Goal: Information Seeking & Learning: Learn about a topic

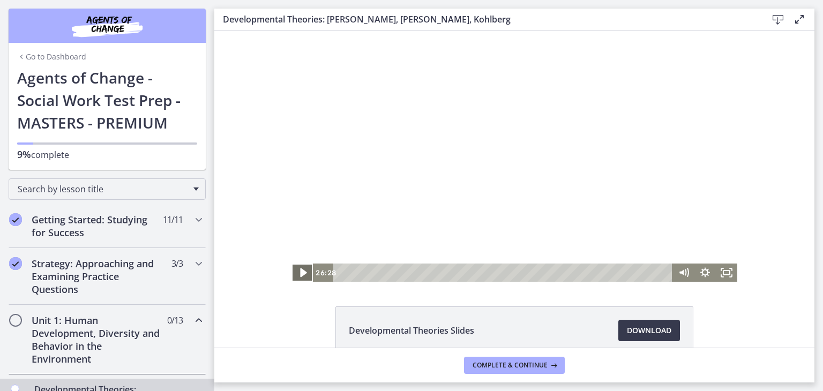
scroll to position [321, 0]
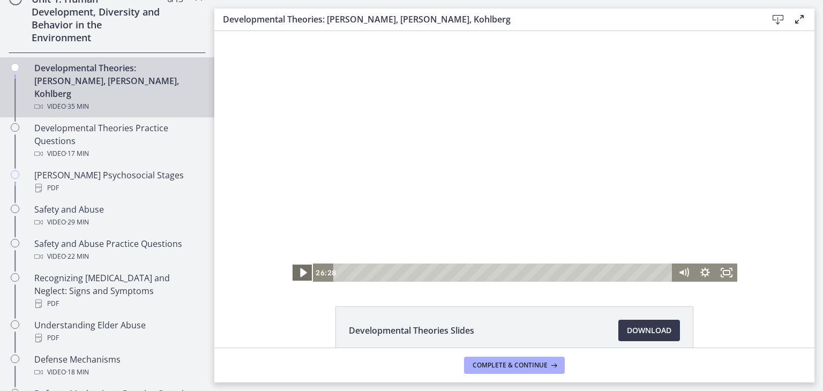
click at [300, 274] on icon "Play Video" at bounding box center [303, 272] width 6 height 9
click at [299, 274] on icon "Pause" at bounding box center [302, 273] width 7 height 9
drag, startPoint x: 296, startPoint y: 277, endPoint x: 505, endPoint y: 327, distance: 214.8
click at [291, 282] on html "Click for sound @keyframes VOLUME_SMALL_WAVE_FLASH { 0% { opacity: 0; } 33% { o…" at bounding box center [514, 156] width 600 height 251
drag, startPoint x: 651, startPoint y: 273, endPoint x: 629, endPoint y: 275, distance: 22.1
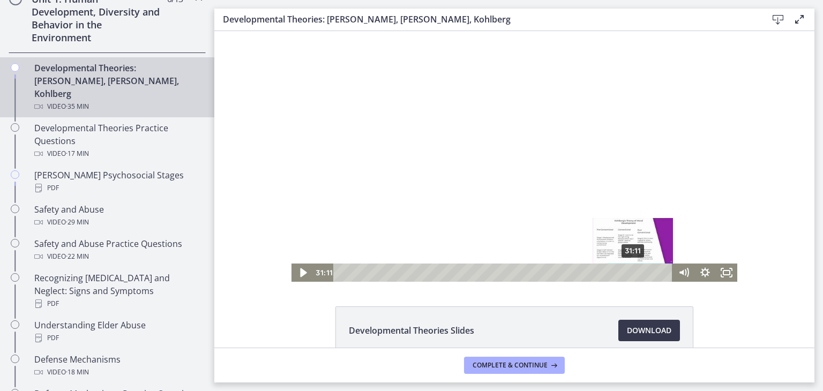
click at [629, 275] on div "Playbar" at bounding box center [632, 272] width 6 height 6
click at [300, 274] on icon "Play Video" at bounding box center [303, 272] width 6 height 9
drag, startPoint x: 651, startPoint y: 273, endPoint x: 645, endPoint y: 273, distance: 5.9
click at [645, 273] on div "Playbar" at bounding box center [648, 272] width 6 height 6
click at [300, 272] on icon "Pause" at bounding box center [302, 272] width 6 height 7
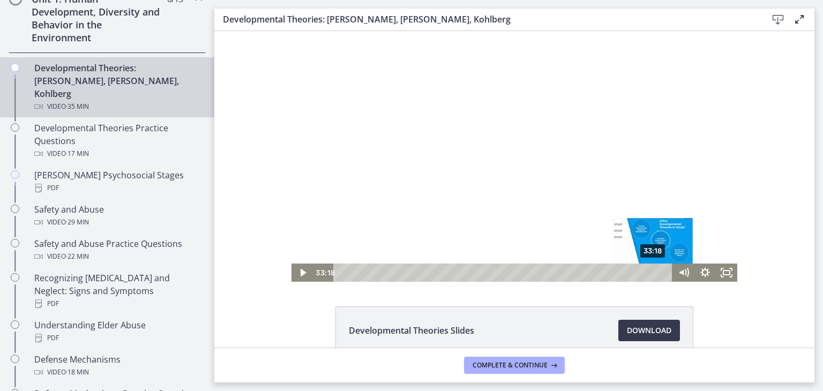
click at [649, 273] on div "Playbar" at bounding box center [652, 272] width 6 height 6
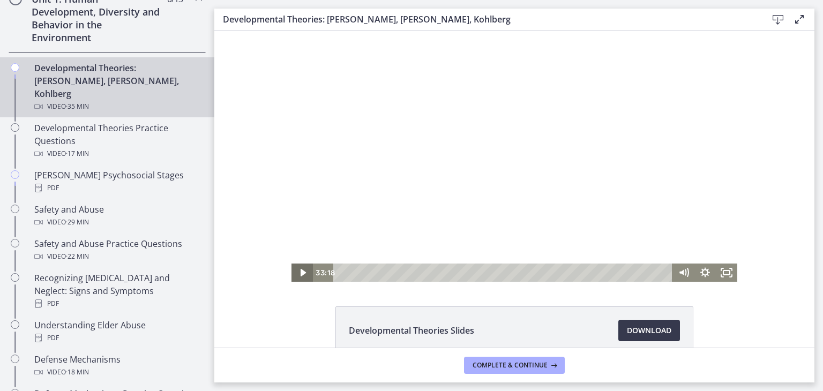
click at [300, 273] on icon "Play Video" at bounding box center [302, 272] width 5 height 7
click at [298, 275] on icon "Pause" at bounding box center [302, 273] width 26 height 22
drag, startPoint x: 480, startPoint y: 79, endPoint x: 287, endPoint y: 54, distance: 195.0
click at [291, 54] on div at bounding box center [514, 156] width 446 height 251
click at [299, 274] on icon "Pause" at bounding box center [302, 273] width 7 height 9
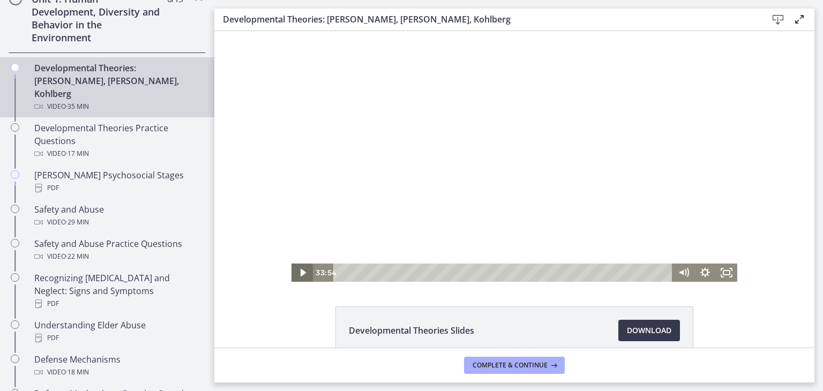
click at [300, 274] on icon "Play Video" at bounding box center [302, 272] width 5 height 7
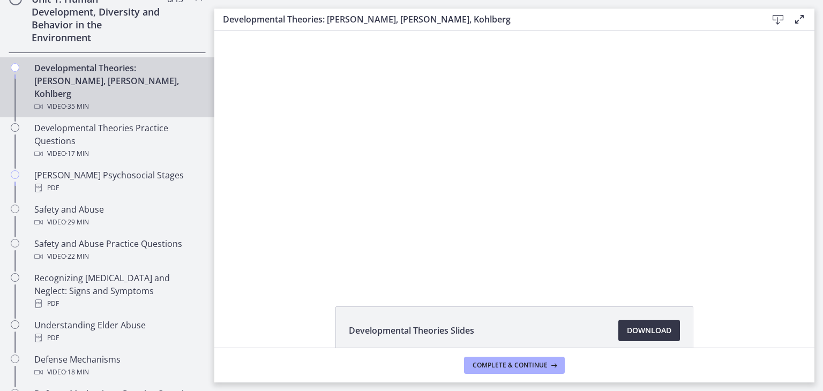
click at [650, 332] on span "Download Opens in a new window" at bounding box center [649, 330] width 44 height 13
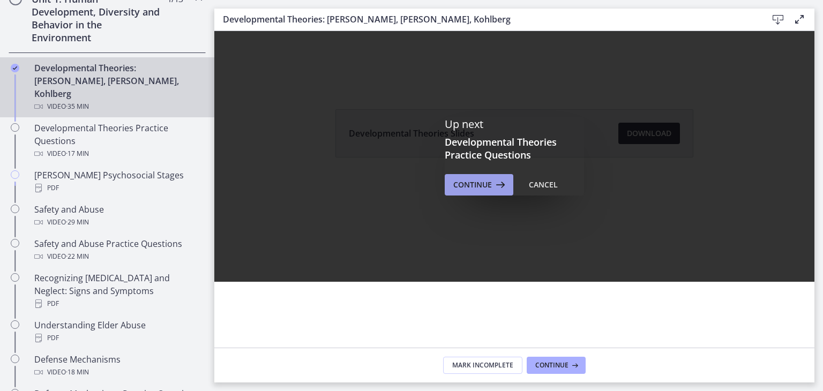
click at [478, 188] on span "Continue" at bounding box center [472, 184] width 39 height 13
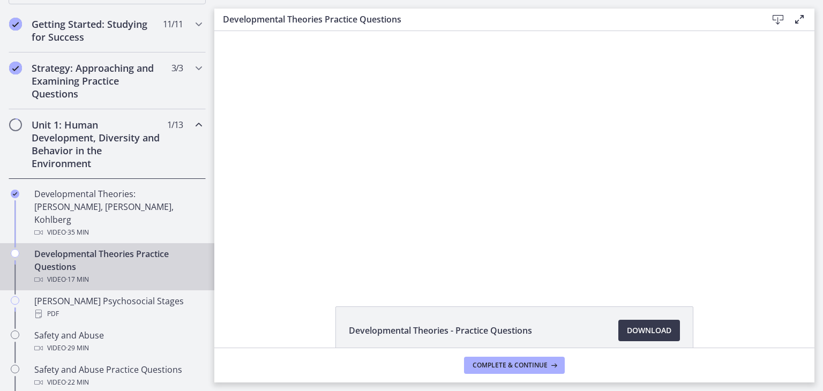
scroll to position [214, 0]
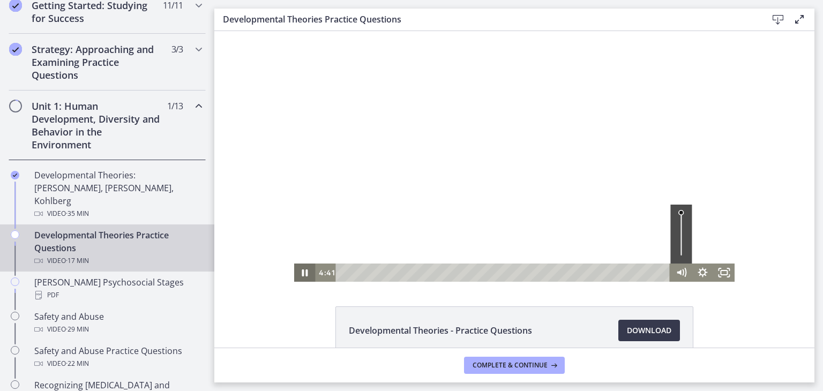
click at [301, 274] on icon "Pause" at bounding box center [304, 272] width 21 height 18
click at [302, 272] on icon "Play Video" at bounding box center [305, 272] width 6 height 9
click at [302, 273] on icon "Pause" at bounding box center [304, 273] width 7 height 9
click at [298, 274] on icon "Play Video" at bounding box center [305, 273] width 26 height 22
click at [300, 275] on icon "Pause" at bounding box center [305, 273] width 26 height 22
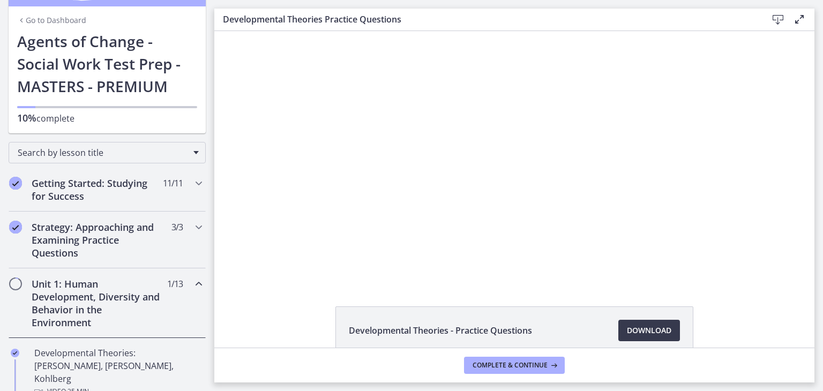
scroll to position [0, 0]
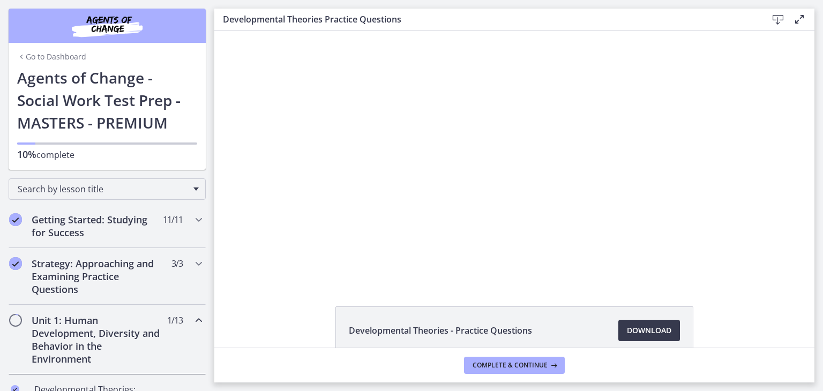
click at [43, 56] on link "Go to Dashboard" at bounding box center [51, 56] width 69 height 11
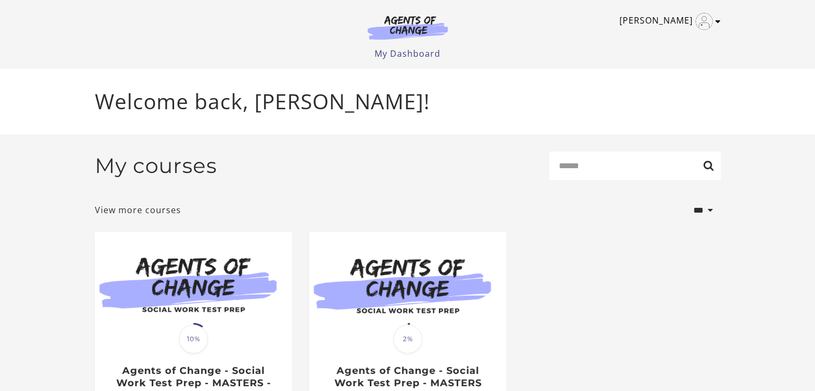
click at [719, 23] on icon "Toggle menu" at bounding box center [717, 21] width 5 height 9
